Goal: Complete application form

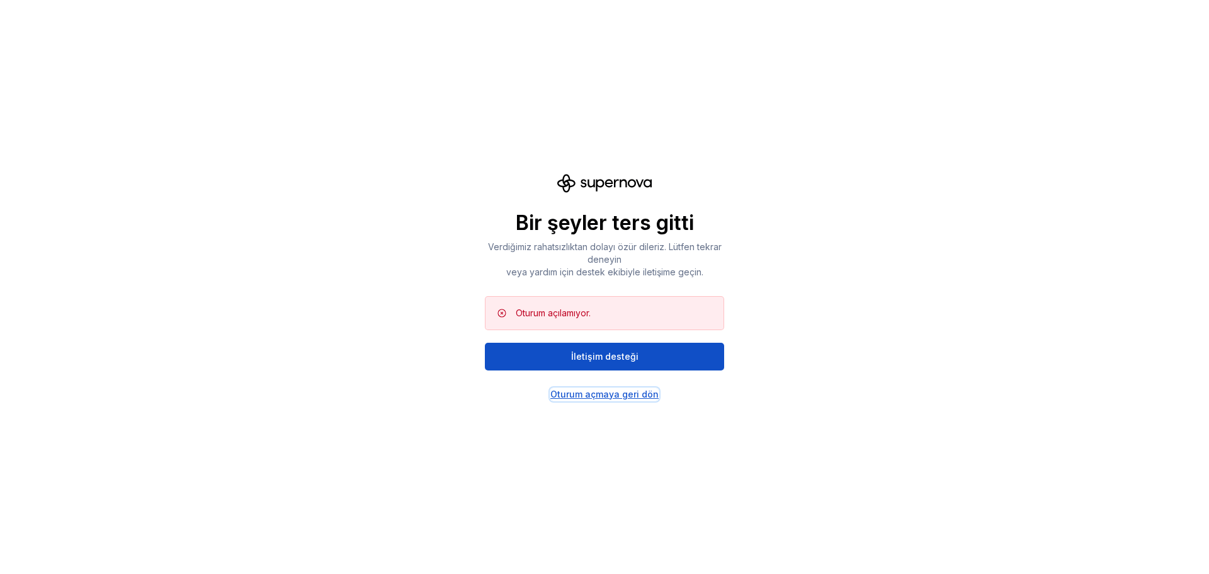
click at [616, 400] on div "Oturum açmaya geri dön" at bounding box center [605, 394] width 108 height 13
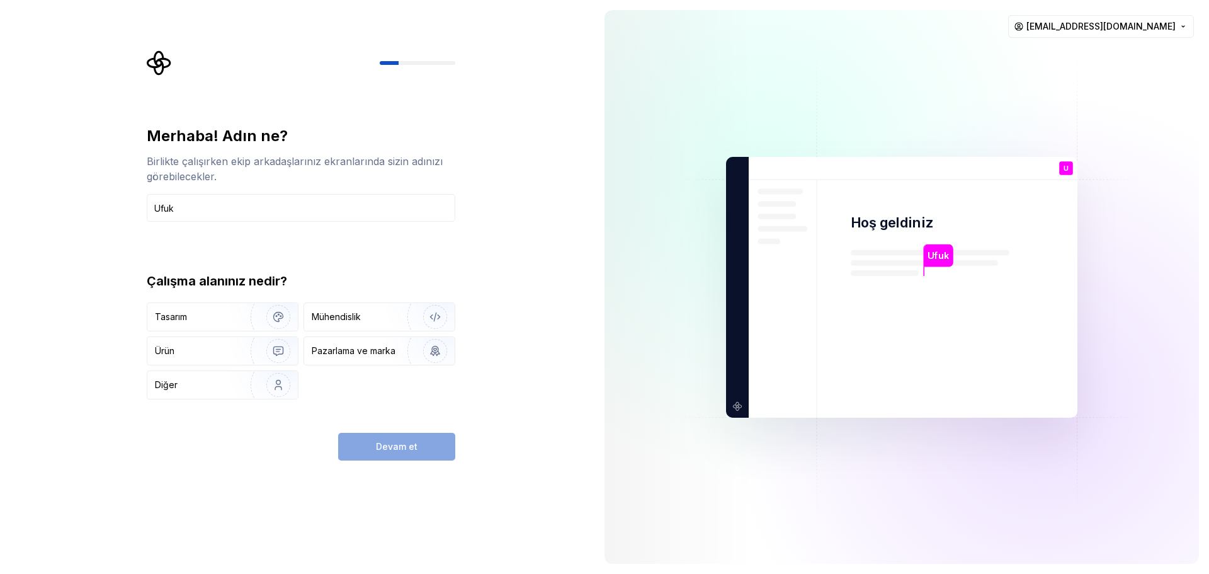
type input "Ufuk"
click at [353, 314] on div "Mühendislik" at bounding box center [336, 317] width 49 height 13
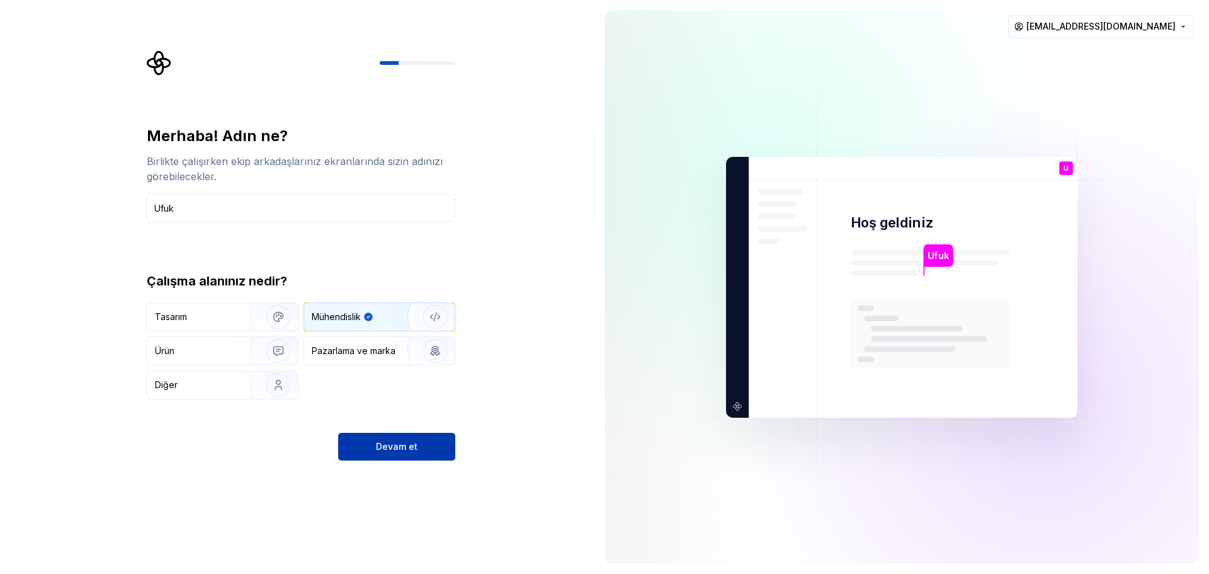
click at [401, 450] on span "Devam et" at bounding box center [397, 446] width 42 height 13
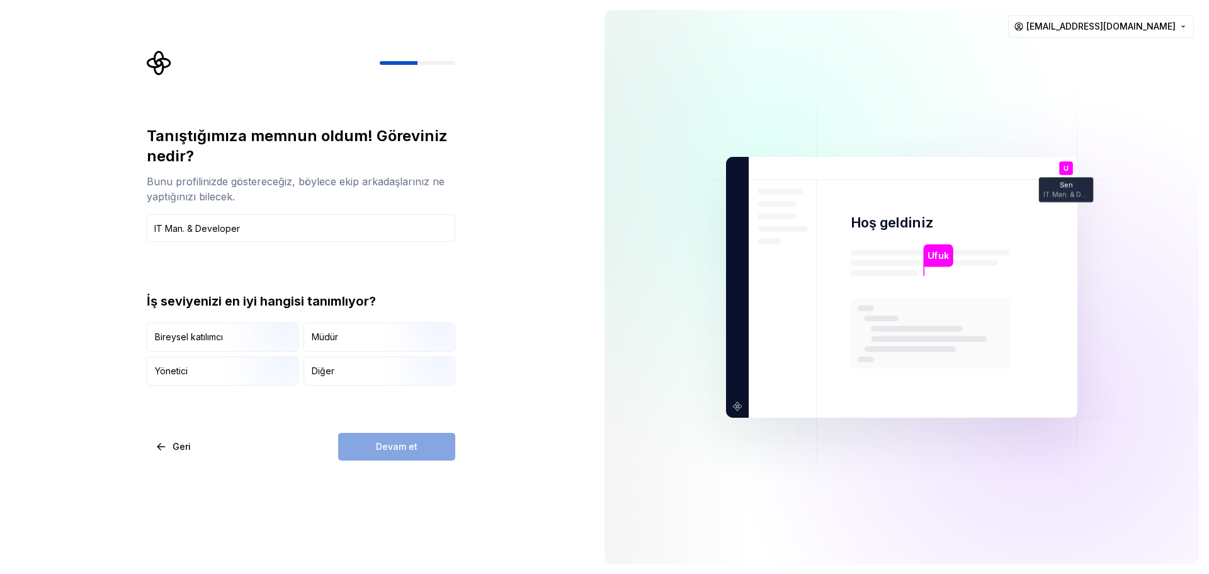
type input "IT Man. & Developer"
click at [342, 336] on div "Müdür" at bounding box center [379, 337] width 151 height 28
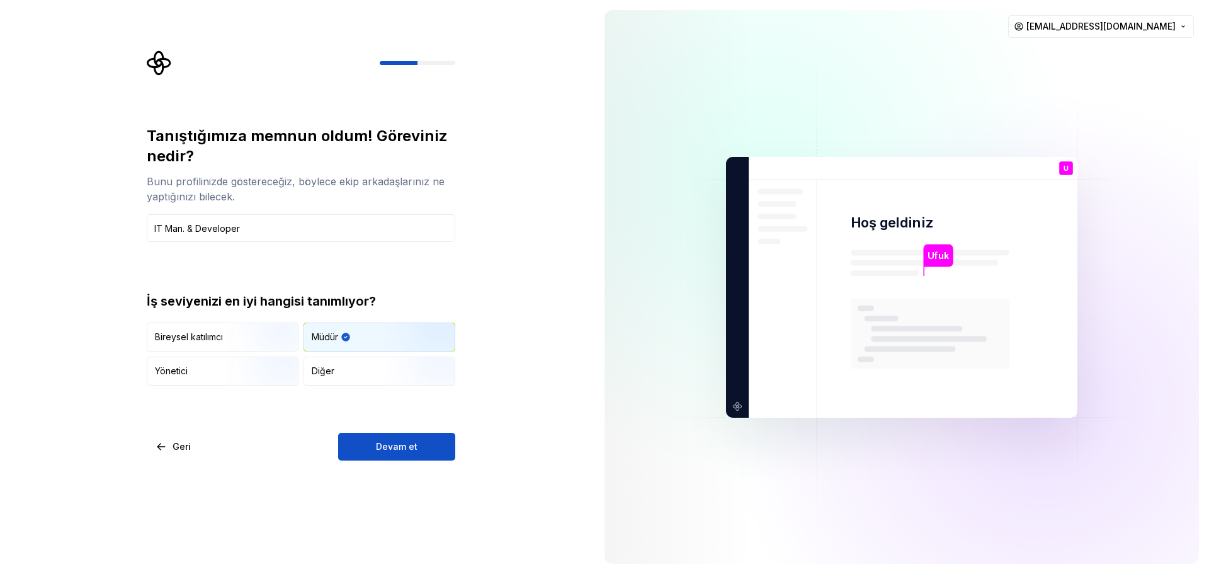
click at [406, 451] on span "Devam et" at bounding box center [397, 446] width 42 height 13
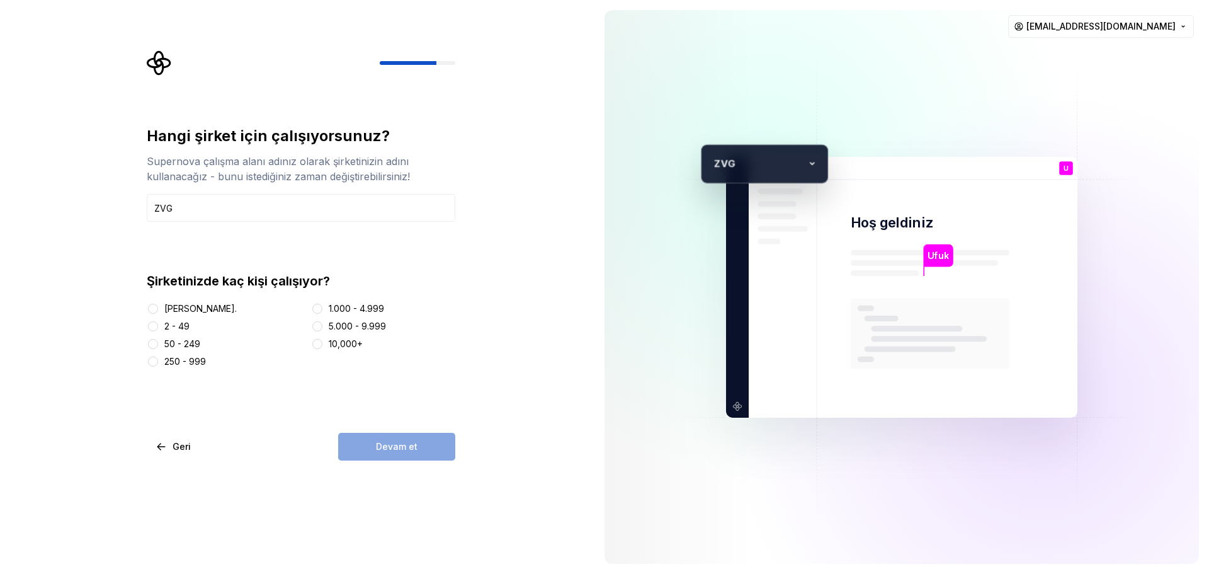
type input "ZVG"
drag, startPoint x: 200, startPoint y: 314, endPoint x: 246, endPoint y: 324, distance: 46.5
click at [201, 313] on div "[PERSON_NAME]." at bounding box center [200, 308] width 72 height 13
click at [149, 305] on button "[PERSON_NAME]." at bounding box center [153, 309] width 10 height 10
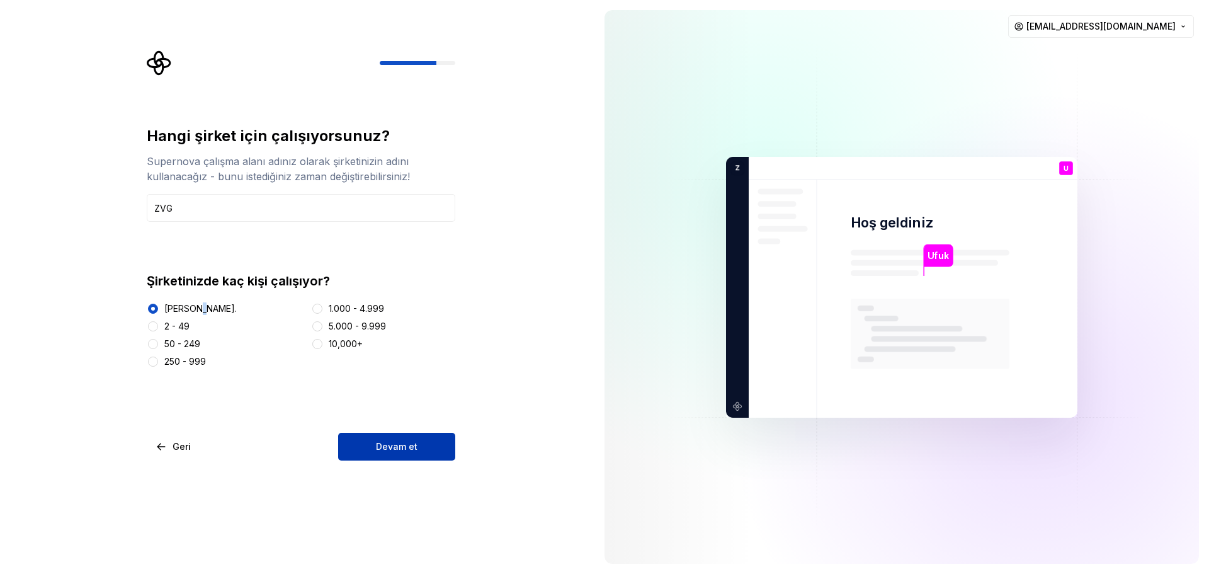
click at [387, 448] on span "Devam et" at bounding box center [397, 446] width 42 height 13
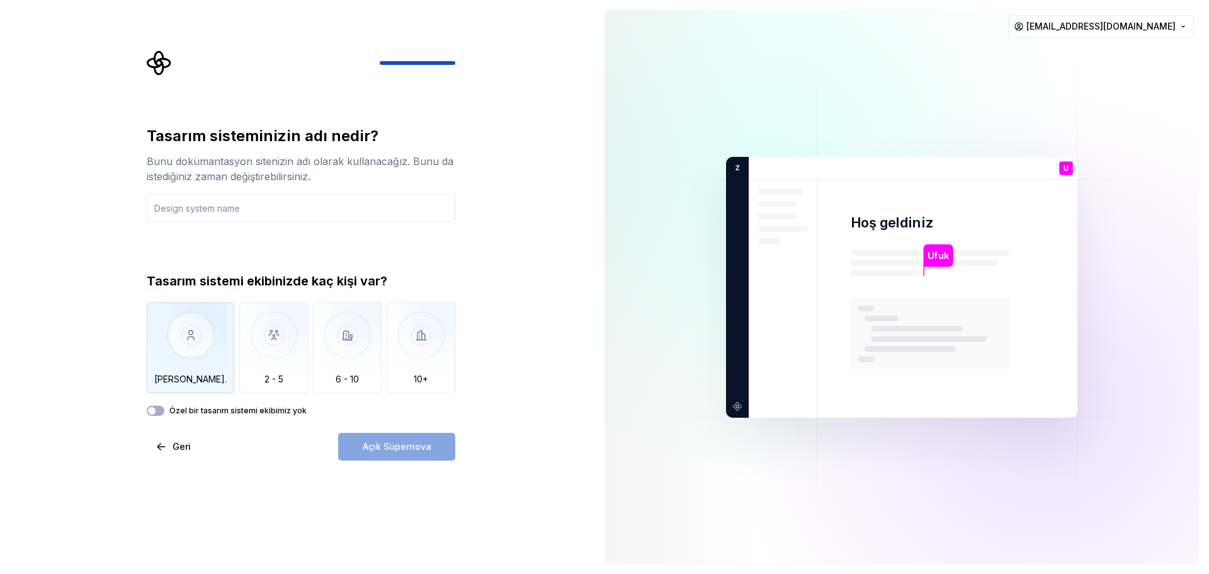
click at [182, 339] on img "button" at bounding box center [187, 344] width 81 height 84
click at [381, 454] on div "Açık Süpernova" at bounding box center [396, 447] width 117 height 28
click at [258, 408] on label "Özel bir tasarım sistemi ekibimiz yok" at bounding box center [237, 411] width 137 height 10
click at [164, 408] on button "Özel bir tasarım sistemi ekibimiz yok" at bounding box center [156, 411] width 18 height 10
click at [382, 449] on div "Açık Süpernova" at bounding box center [396, 447] width 117 height 28
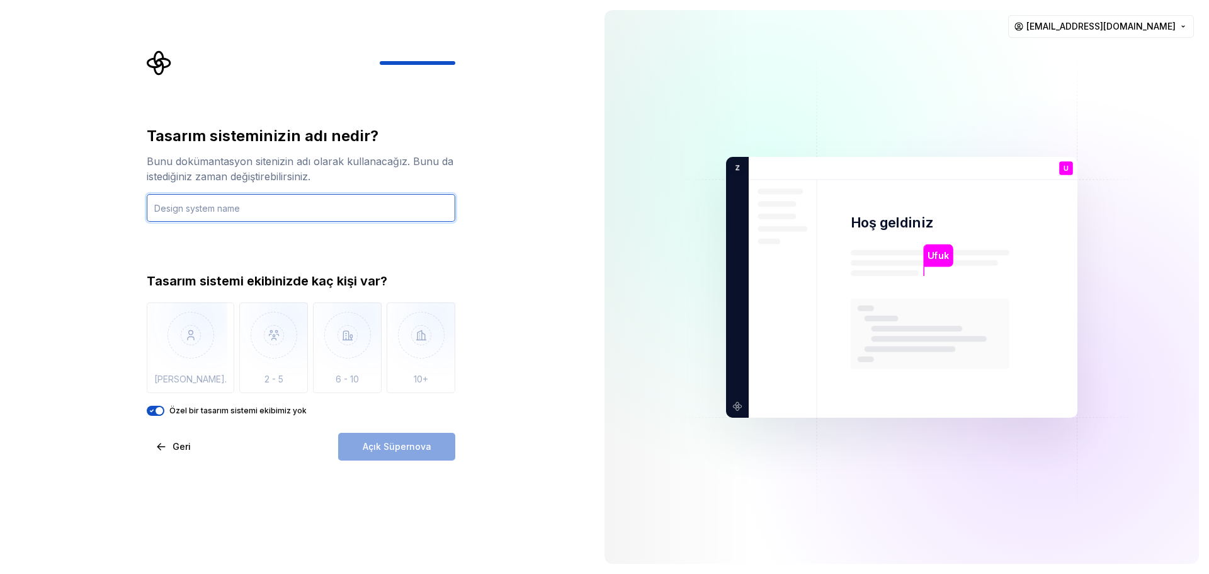
click at [210, 212] on input "text" at bounding box center [301, 208] width 309 height 28
type input "ZVG"
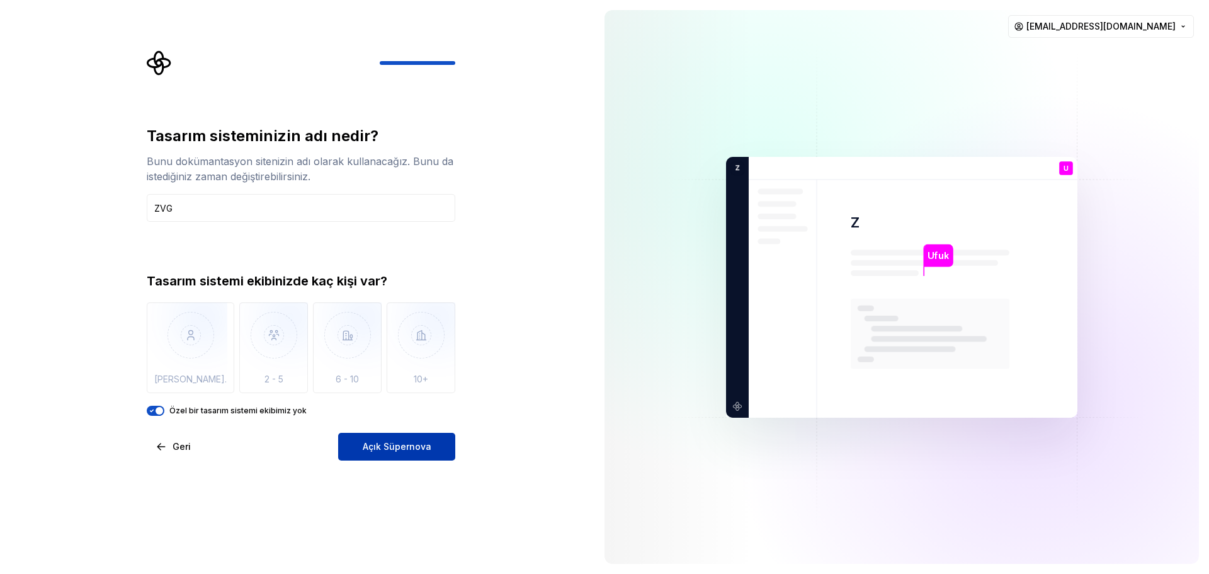
drag, startPoint x: 412, startPoint y: 442, endPoint x: 417, endPoint y: 447, distance: 7.6
click at [412, 442] on span "Açık Süpernova" at bounding box center [397, 446] width 69 height 13
